Goal: Task Accomplishment & Management: Manage account settings

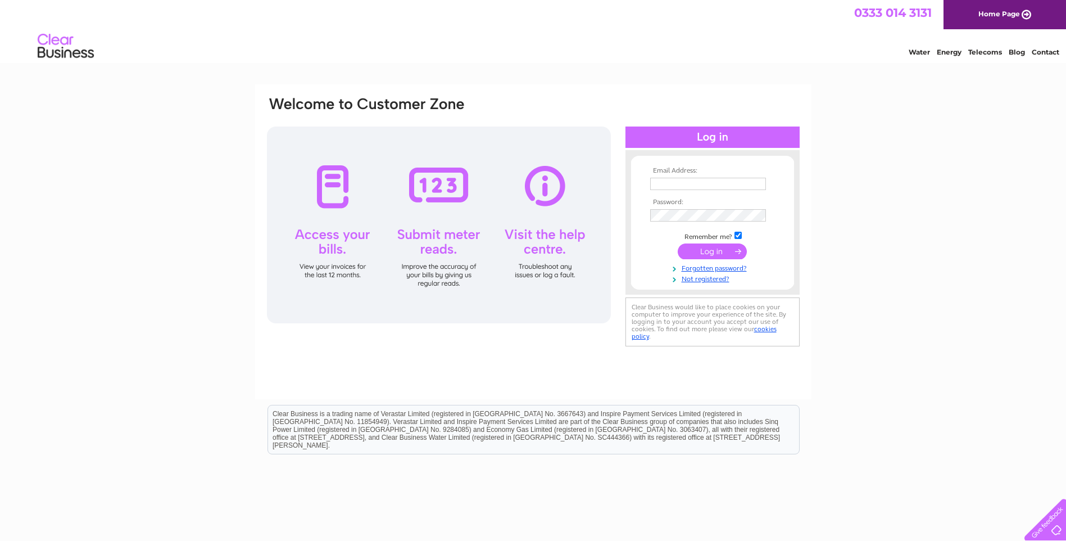
click at [676, 180] on input "text" at bounding box center [708, 184] width 116 height 12
type input "accounts@heatingandenergysolutions.co.uk"
click at [695, 256] on input "submit" at bounding box center [712, 251] width 69 height 16
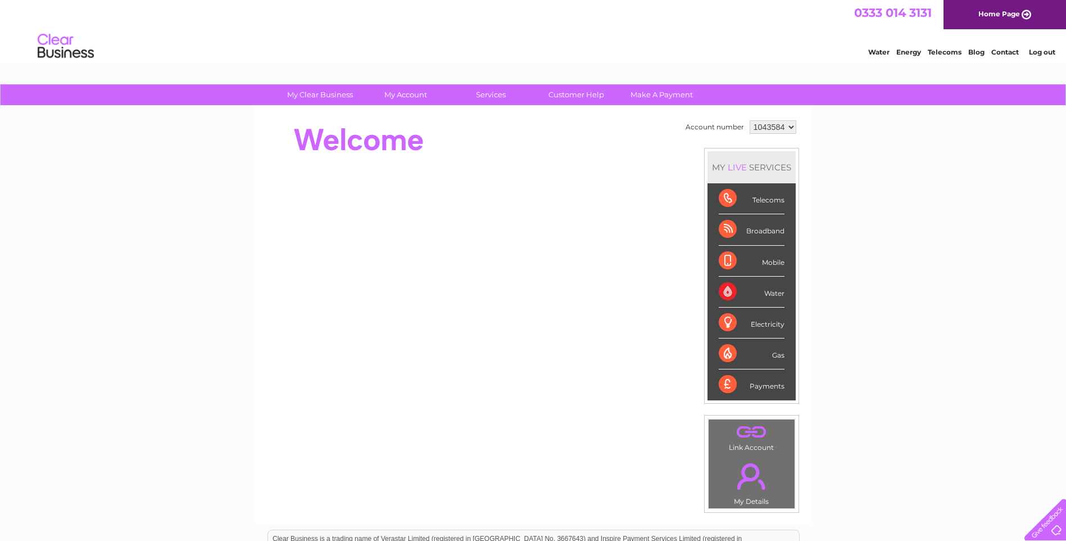
click at [762, 201] on div "Telecoms" at bounding box center [752, 198] width 66 height 31
click at [724, 198] on div "Telecoms" at bounding box center [752, 198] width 66 height 31
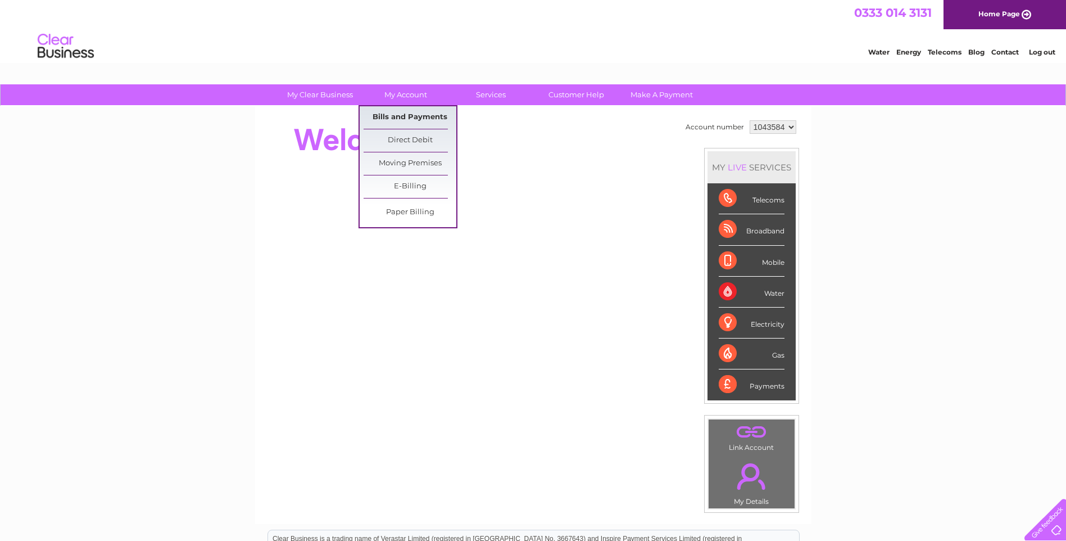
click at [414, 122] on link "Bills and Payments" at bounding box center [410, 117] width 93 height 22
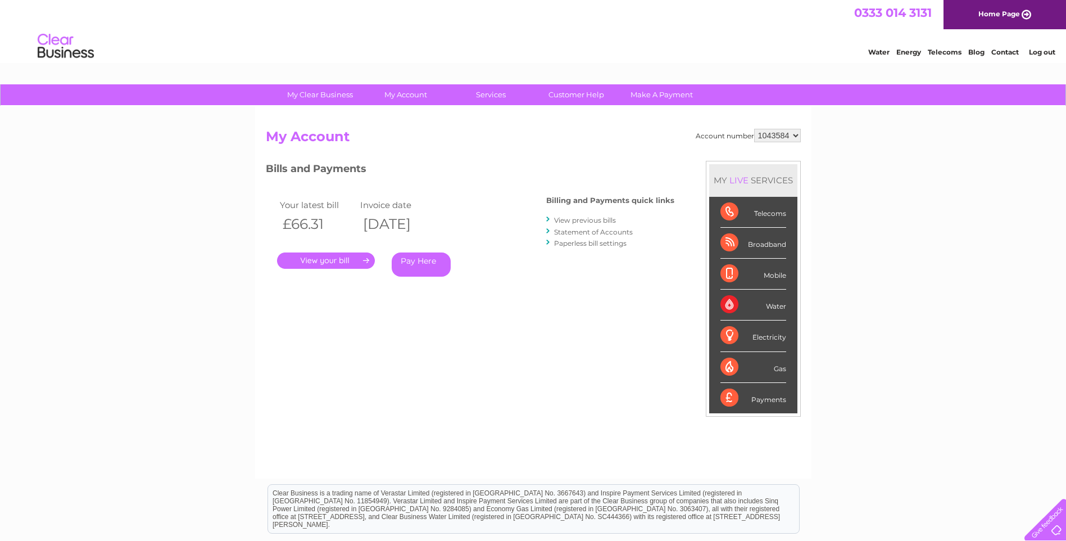
click at [355, 263] on link "." at bounding box center [326, 260] width 98 height 16
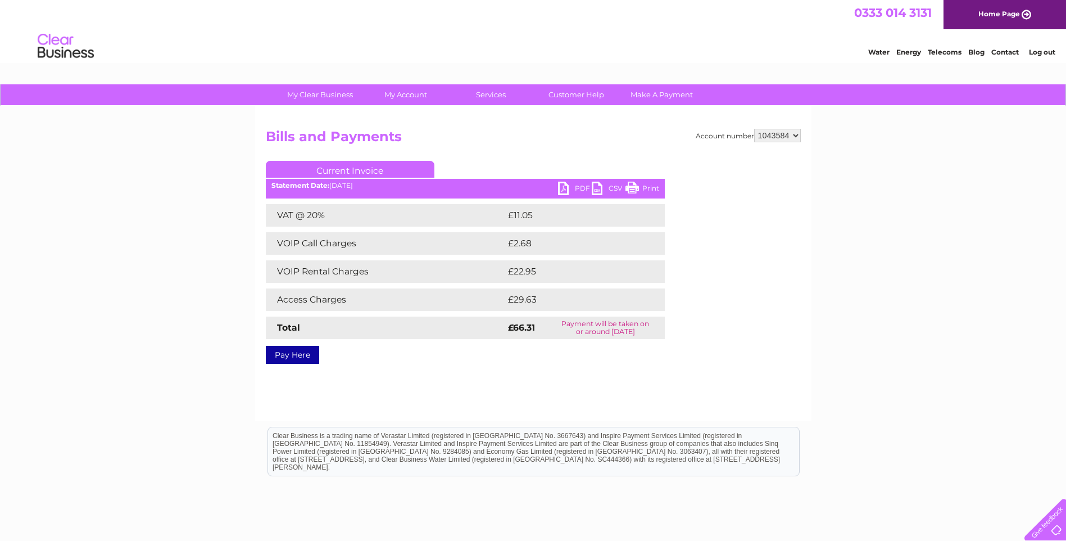
click at [568, 193] on link "PDF" at bounding box center [575, 190] width 34 height 16
click at [569, 192] on link "PDF" at bounding box center [575, 190] width 34 height 16
click at [1038, 53] on link "Log out" at bounding box center [1042, 52] width 26 height 8
